Goal: Transaction & Acquisition: Purchase product/service

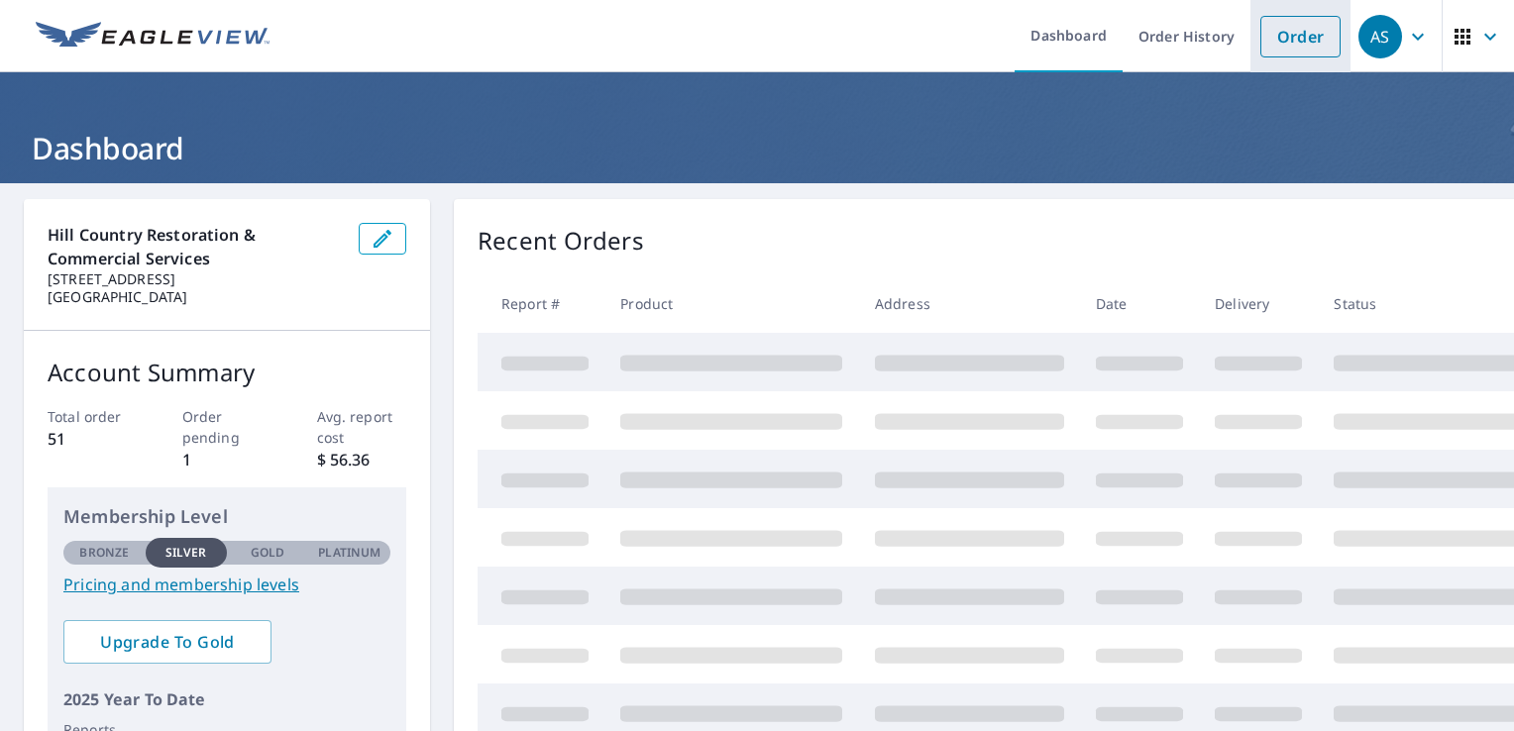
click at [1286, 28] on link "Order" at bounding box center [1300, 37] width 80 height 42
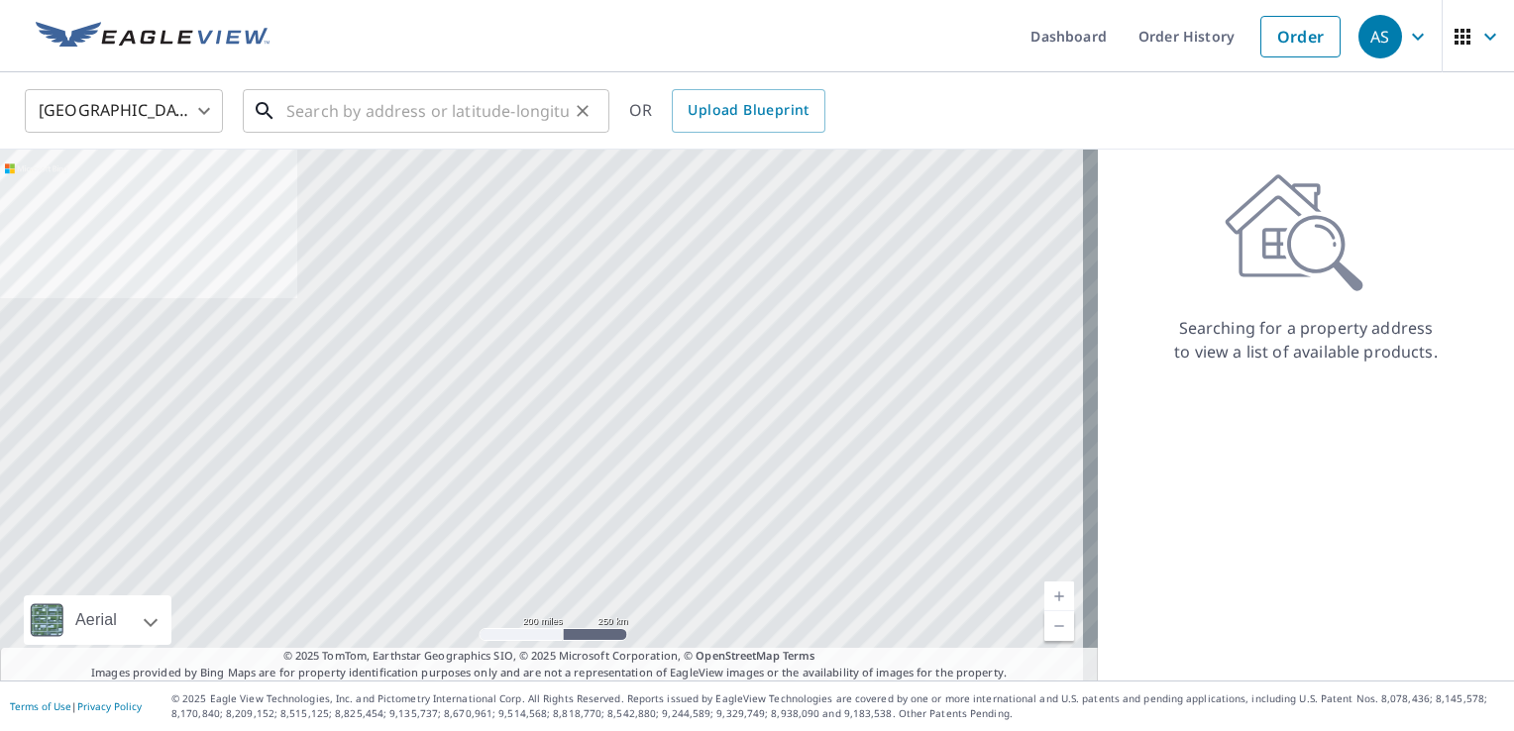
click at [442, 118] on input "text" at bounding box center [427, 110] width 282 height 55
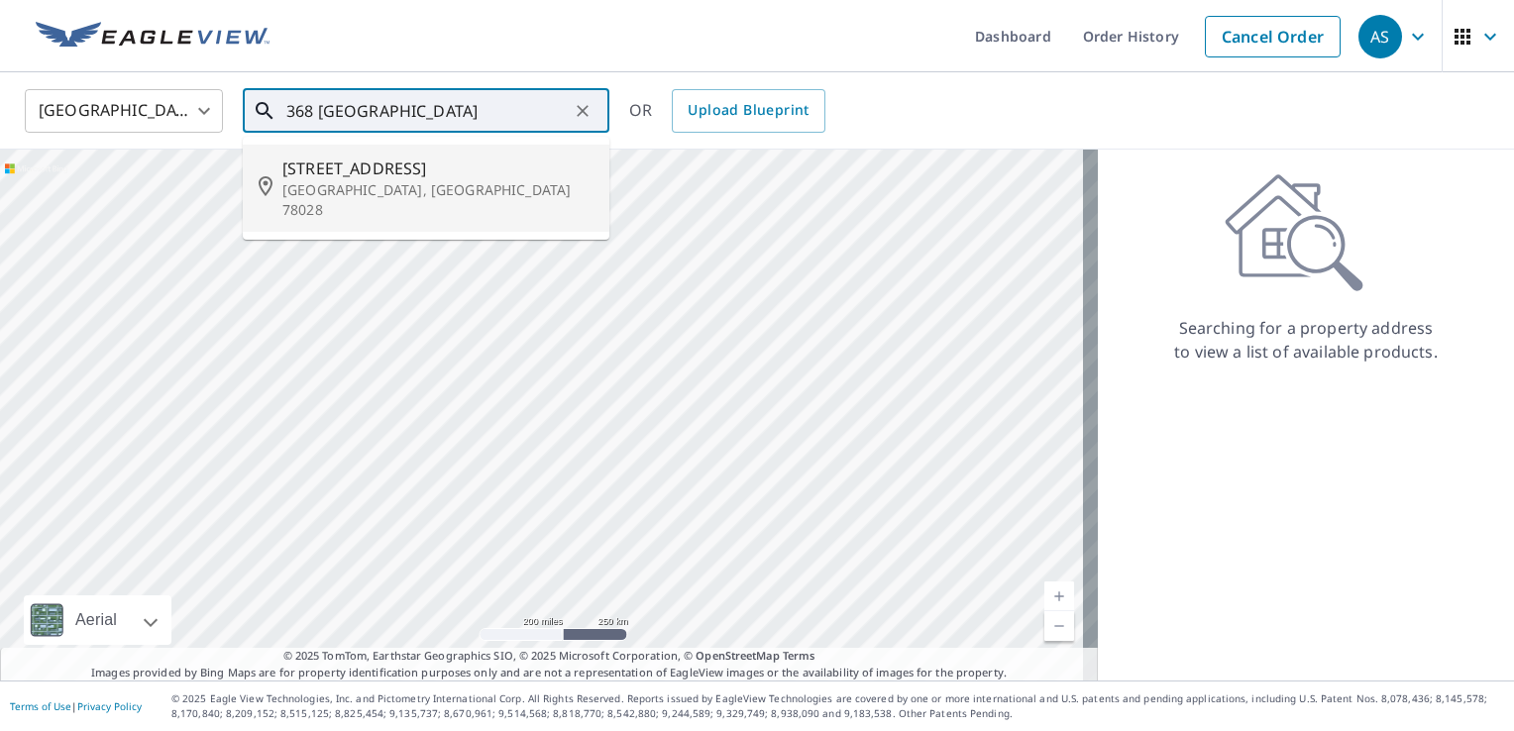
click at [448, 171] on span "[STREET_ADDRESS]" at bounding box center [437, 169] width 311 height 24
type input "[STREET_ADDRESS][PERSON_NAME]"
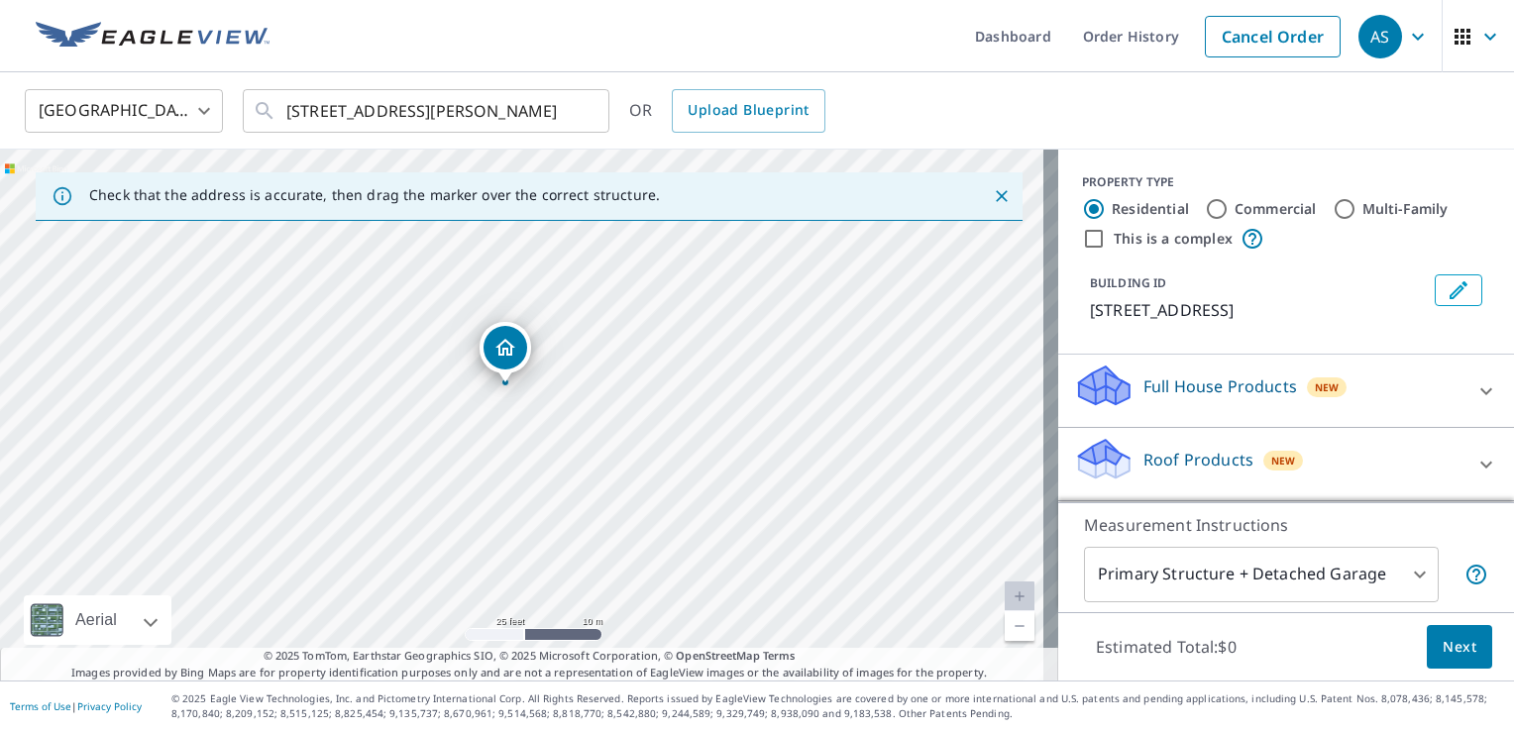
scroll to position [99, 0]
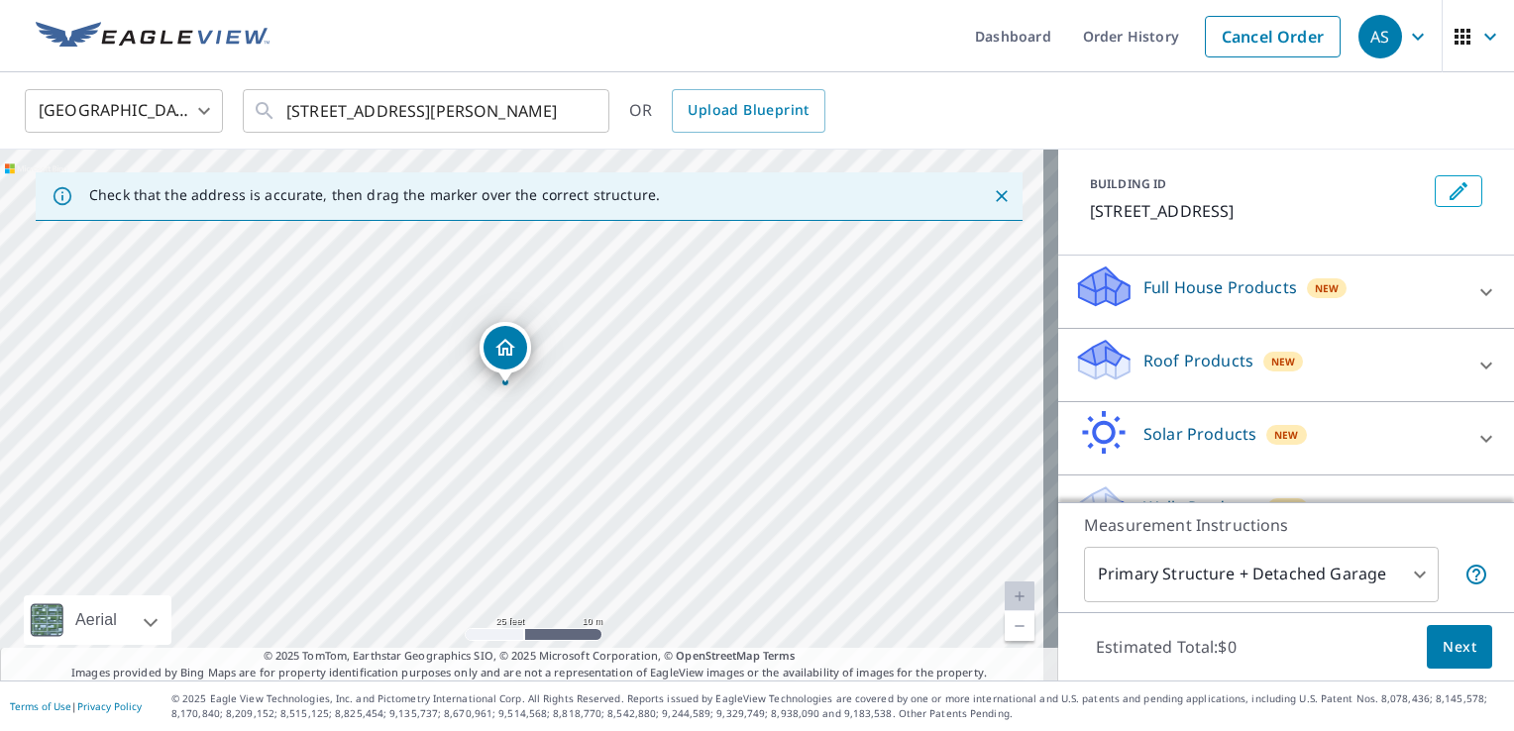
click at [1359, 363] on div "Roof Products New" at bounding box center [1268, 365] width 388 height 56
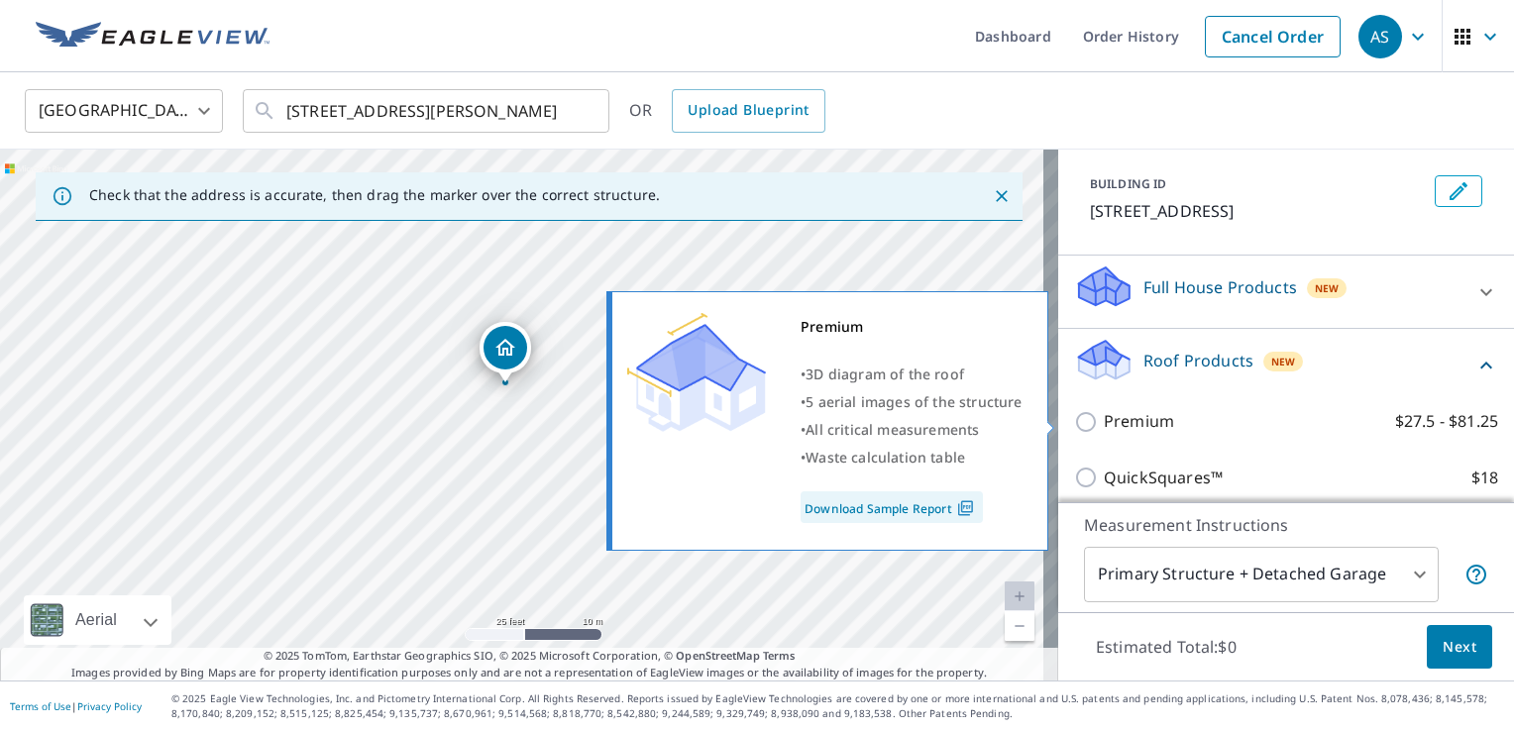
click at [1074, 426] on input "Premium $27.5 - $81.25" at bounding box center [1089, 422] width 30 height 24
checkbox input "true"
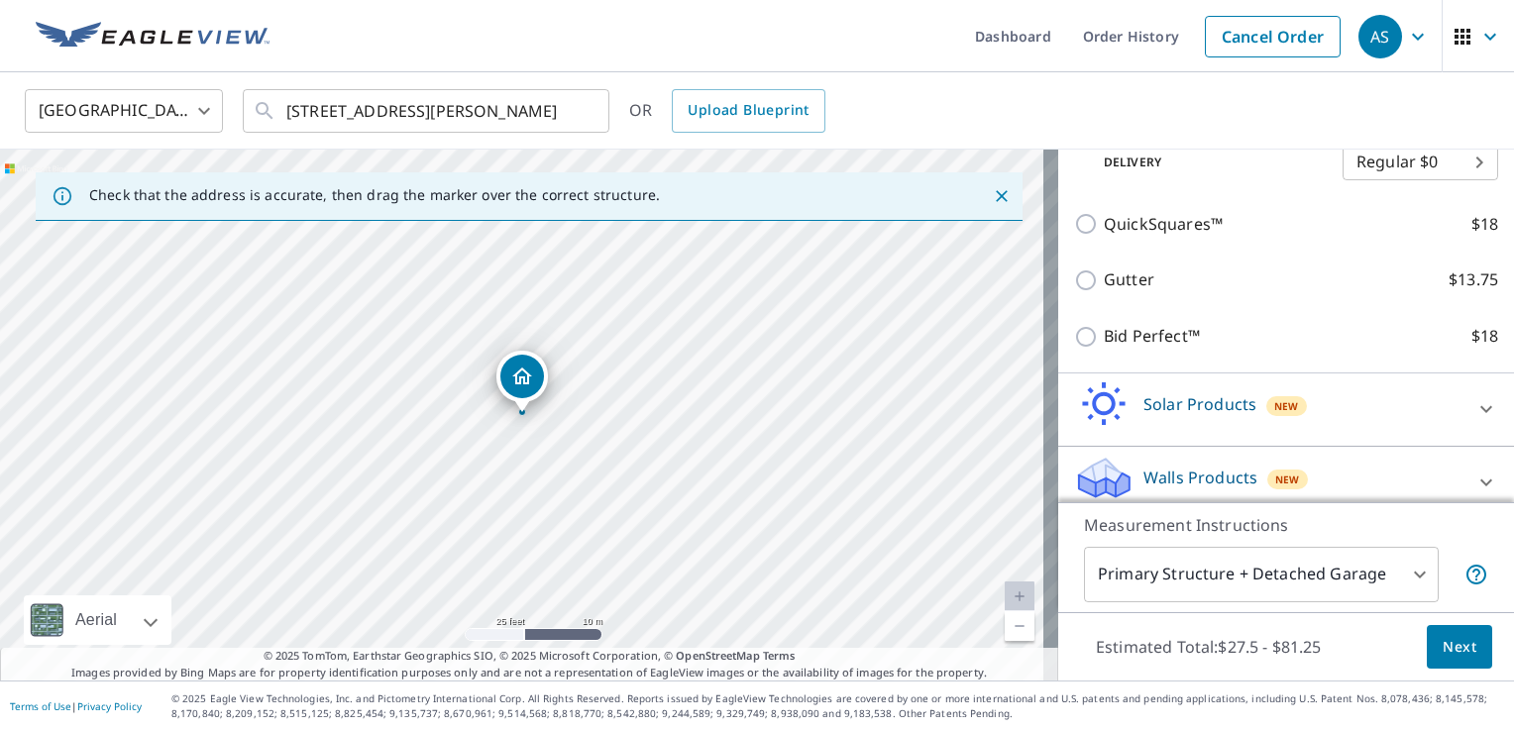
scroll to position [432, 0]
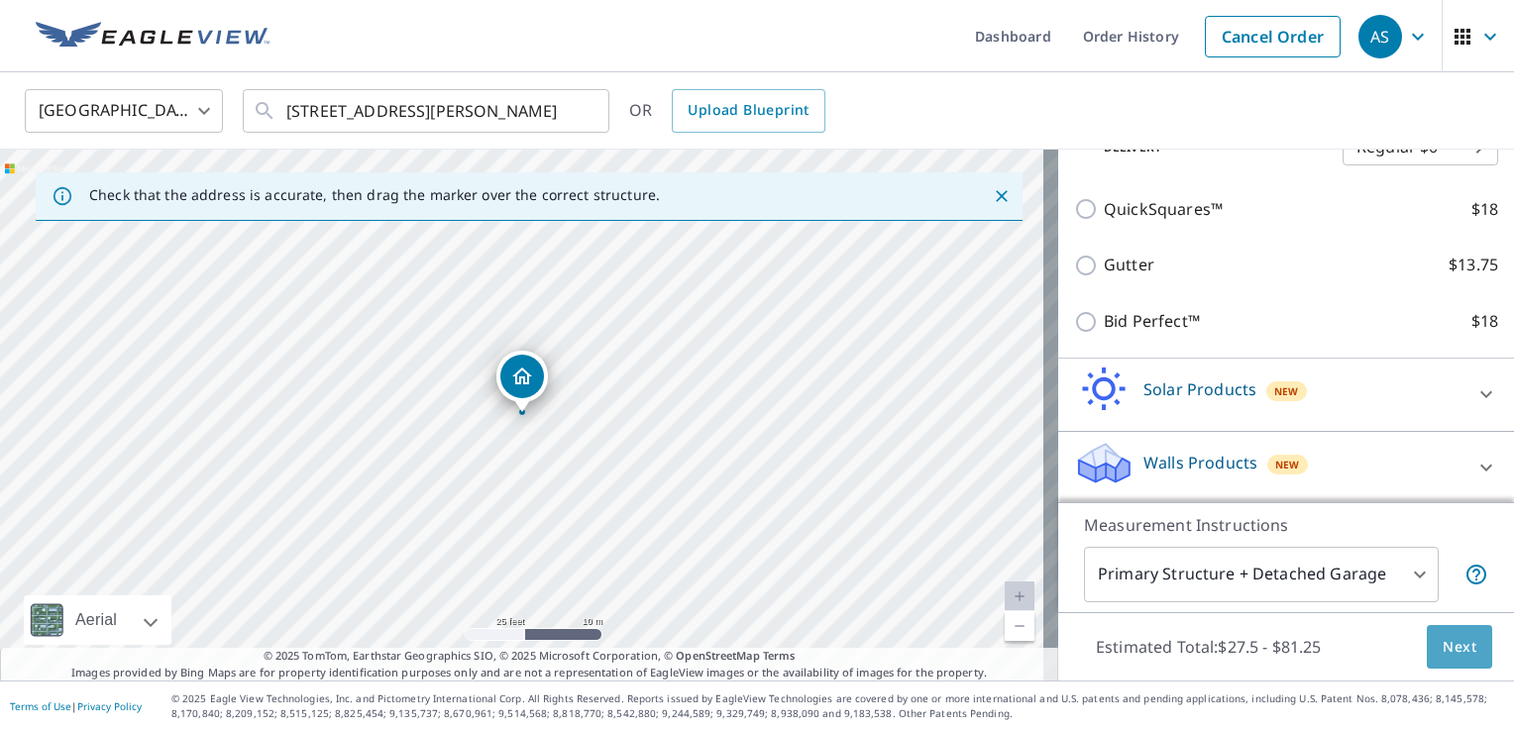
click at [1443, 644] on span "Next" at bounding box center [1459, 647] width 34 height 25
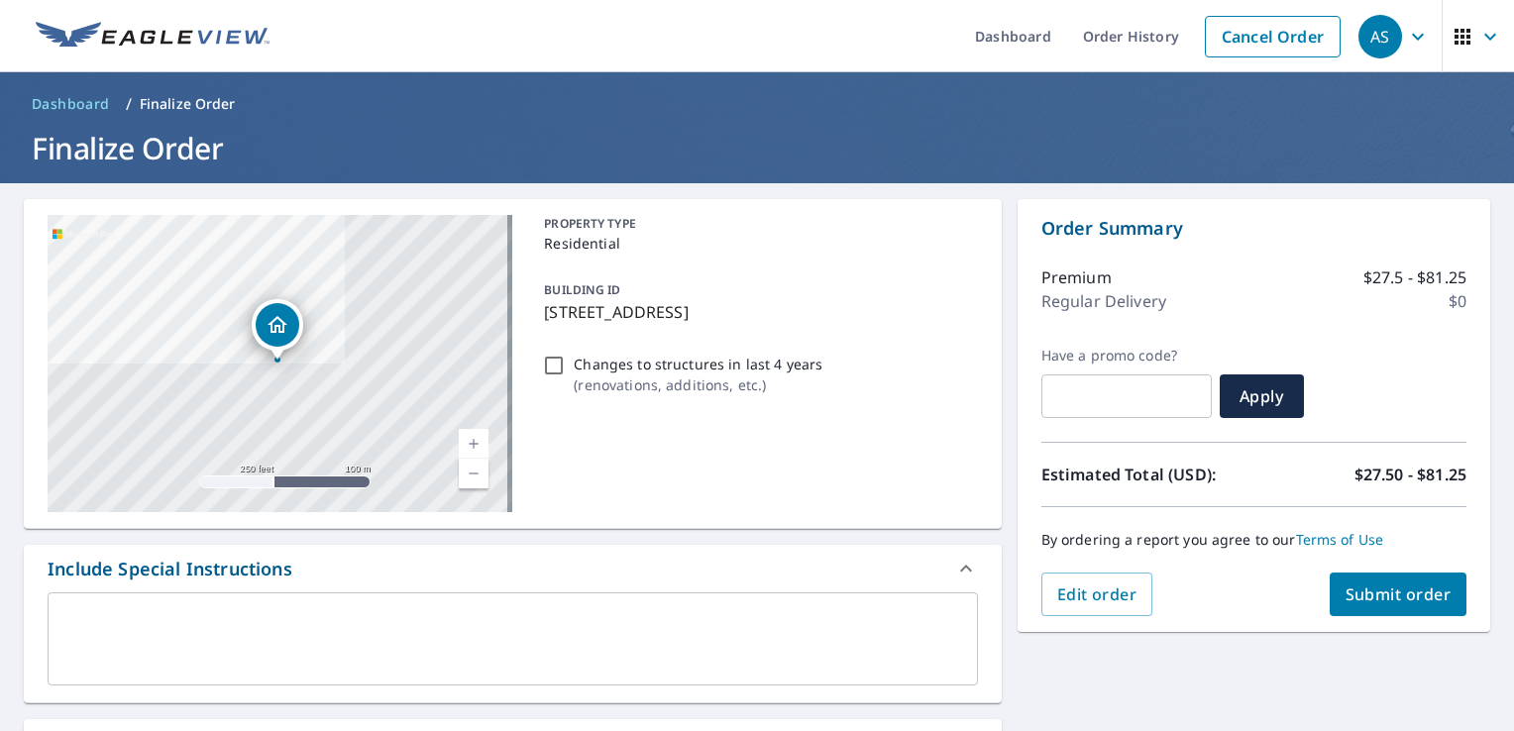
click at [1375, 597] on span "Submit order" at bounding box center [1398, 594] width 106 height 22
